Goal: Find specific page/section: Find specific page/section

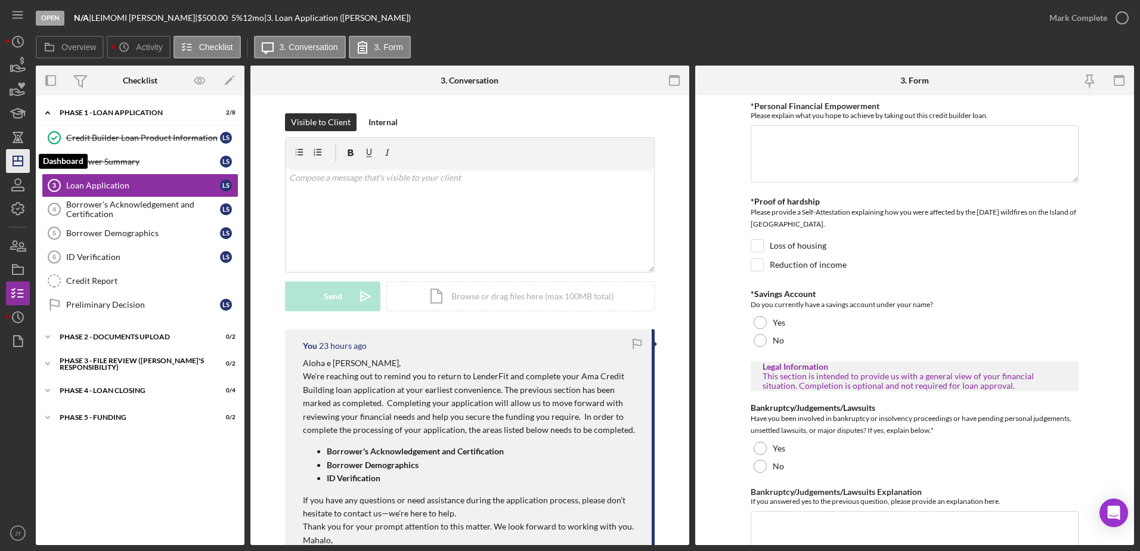
click at [11, 159] on icon "Icon/Dashboard" at bounding box center [18, 161] width 30 height 30
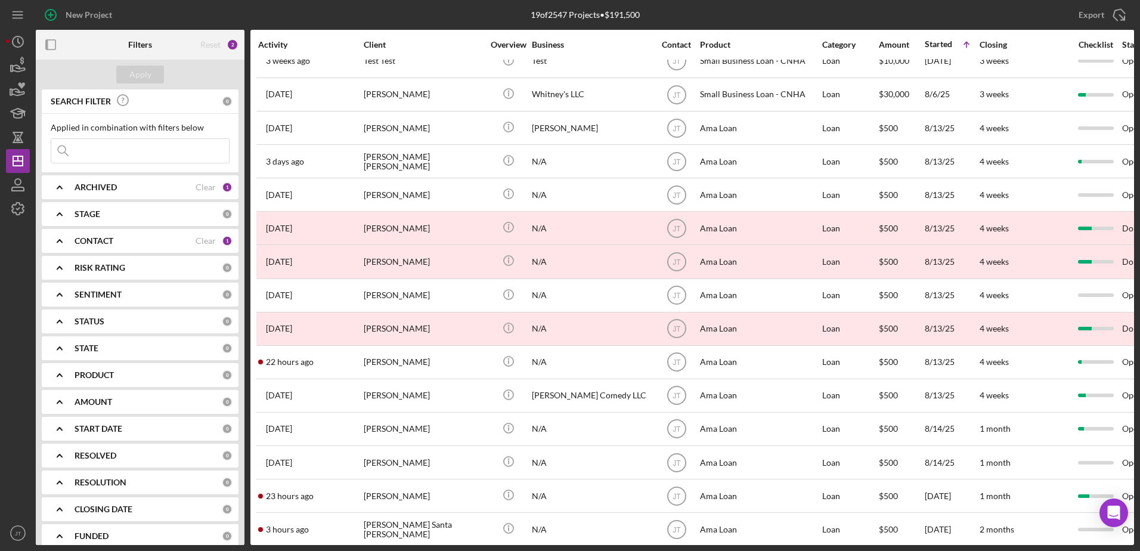
scroll to position [165, 0]
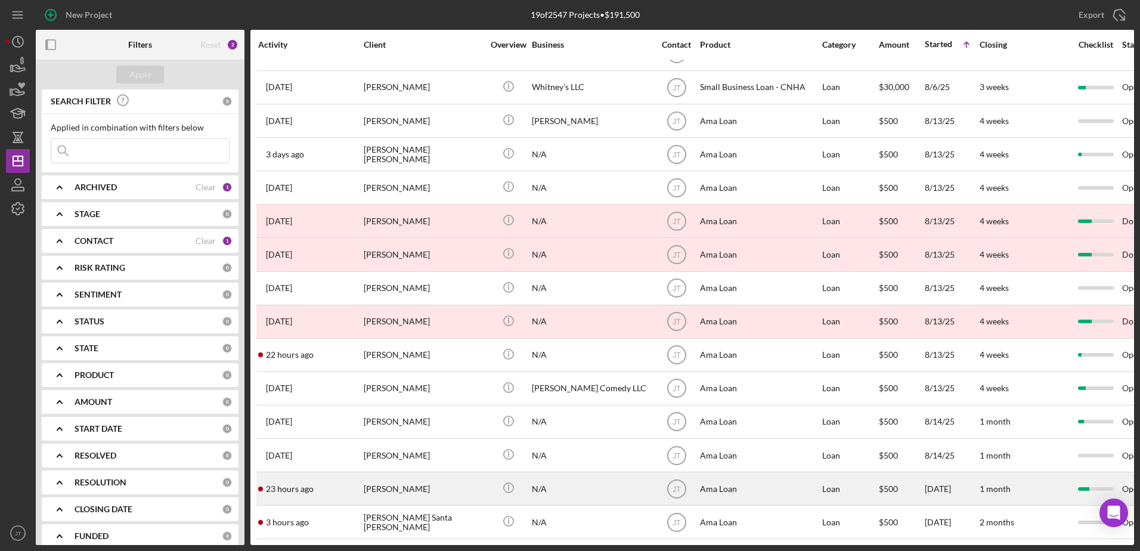
click at [389, 481] on div "[PERSON_NAME]" at bounding box center [423, 489] width 119 height 32
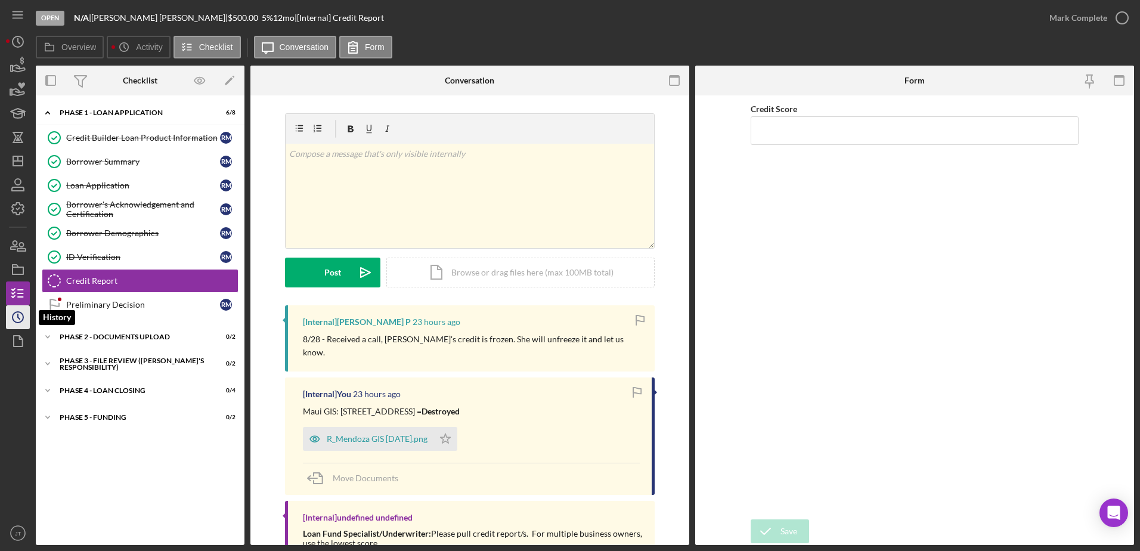
click at [9, 314] on icon "Icon/History" at bounding box center [18, 317] width 30 height 30
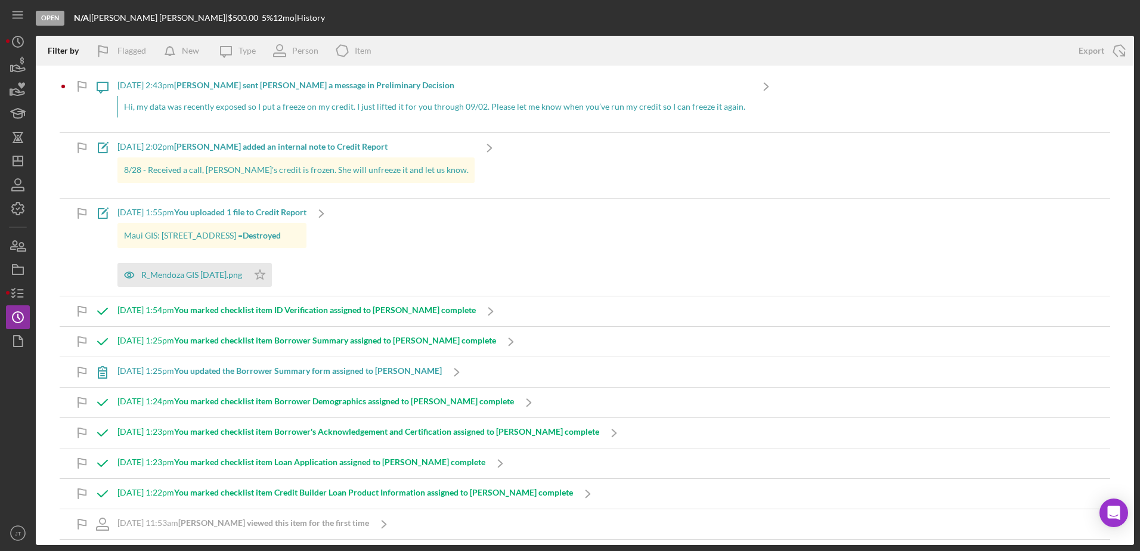
click at [560, 162] on div "Icon/Note [DATE] 2:02pm [PERSON_NAME] added an internal note to Credit Report 8…" at bounding box center [585, 165] width 1051 height 64
